Goal: Information Seeking & Learning: Learn about a topic

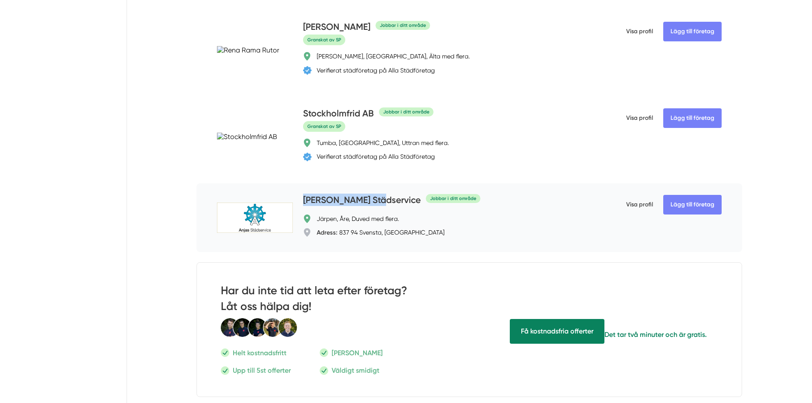
drag, startPoint x: 373, startPoint y: 197, endPoint x: 302, endPoint y: 200, distance: 70.4
click at [302, 200] on div "Lägg till företag Anja's Städservice Jobbar i ditt område Järpen, [GEOGRAPHIC_D…" at bounding box center [470, 217] width 546 height 69
drag, startPoint x: 299, startPoint y: 193, endPoint x: 378, endPoint y: 199, distance: 79.5
click at [378, 199] on div "Lägg till företag Anja's Städservice Jobbar i ditt område Järpen, [GEOGRAPHIC_D…" at bounding box center [470, 217] width 546 height 69
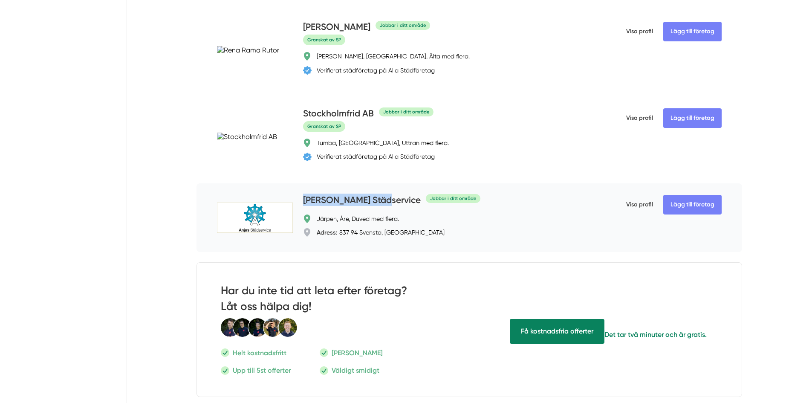
copy h4 "[PERSON_NAME] Städservice"
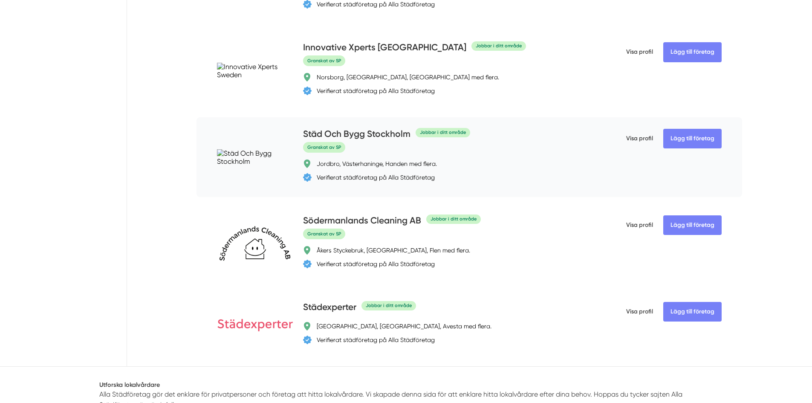
scroll to position [2772, 0]
drag, startPoint x: 302, startPoint y: 213, endPoint x: 421, endPoint y: 222, distance: 119.3
click at [421, 222] on div "Lägg till företag Södermanlands Cleaning AB Jobbar i ditt område Granskat av SP…" at bounding box center [470, 243] width 546 height 80
copy h4 "Södermanlands Cleaning AB"
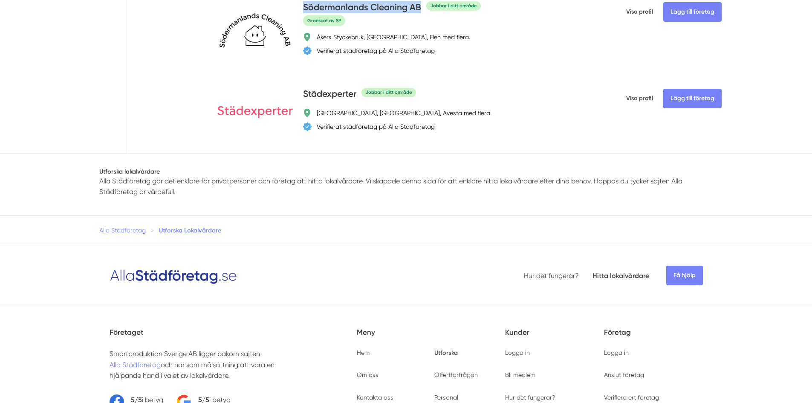
scroll to position [2985, 0]
click at [203, 232] on span "Utforska Lokalvårdare" at bounding box center [190, 230] width 62 height 8
